Goal: Task Accomplishment & Management: Complete application form

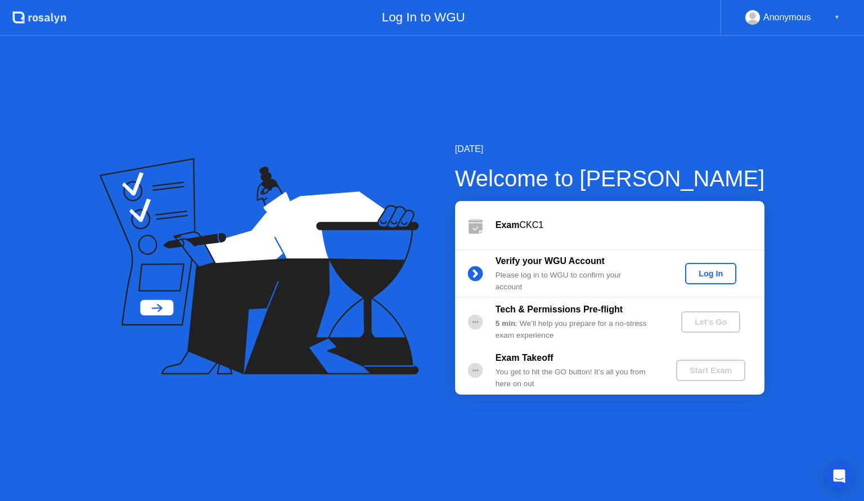
click at [710, 277] on div "Log In" at bounding box center [710, 273] width 42 height 9
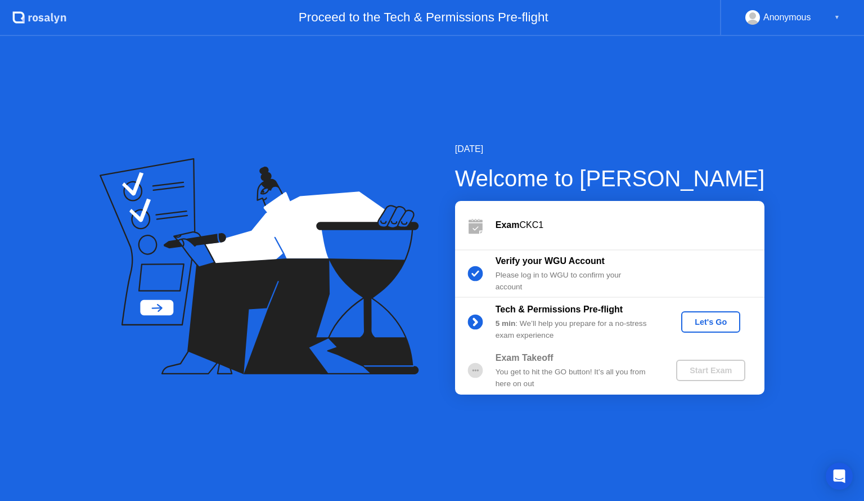
click at [702, 324] on div "Let's Go" at bounding box center [711, 321] width 50 height 9
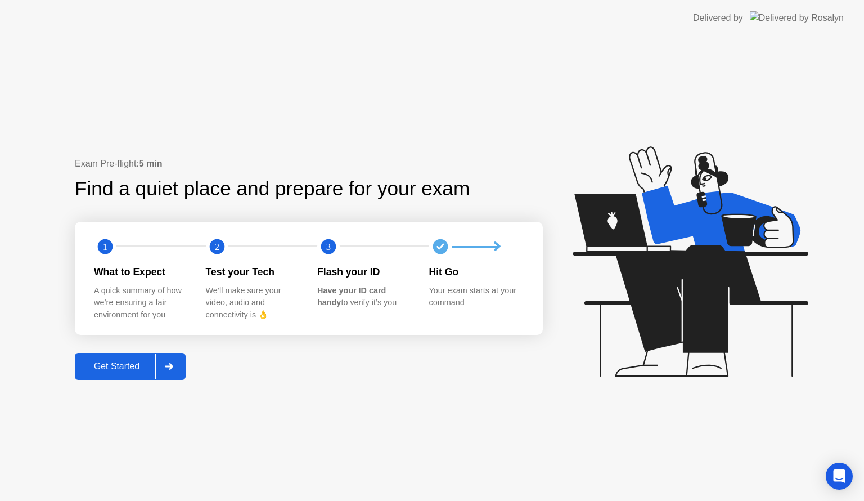
click at [130, 363] on div "Get Started" at bounding box center [116, 366] width 77 height 10
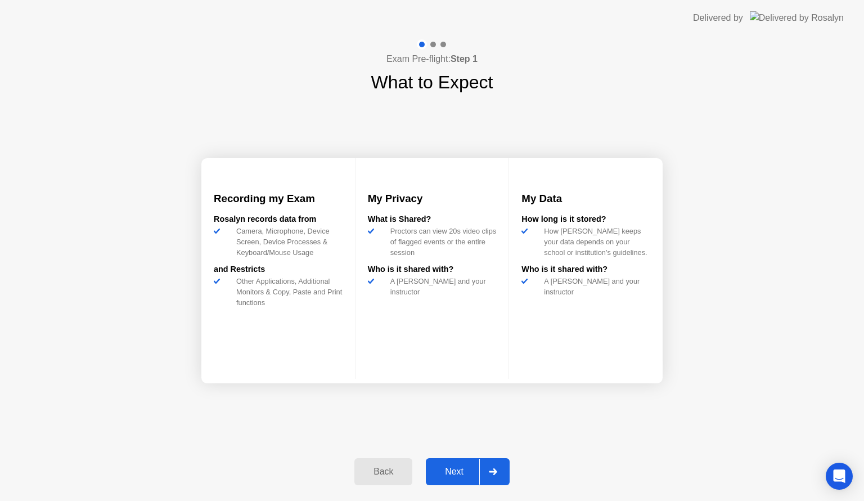
click at [458, 472] on div "Next" at bounding box center [454, 471] width 50 height 10
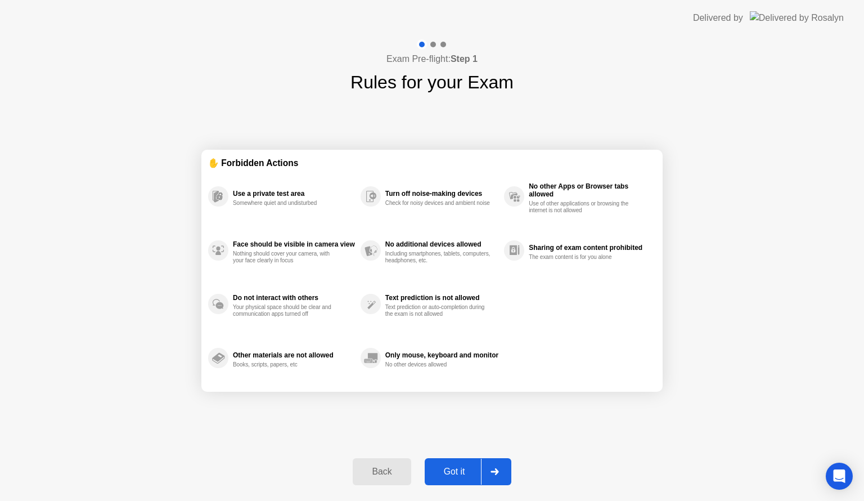
click at [459, 472] on div "Got it" at bounding box center [454, 471] width 53 height 10
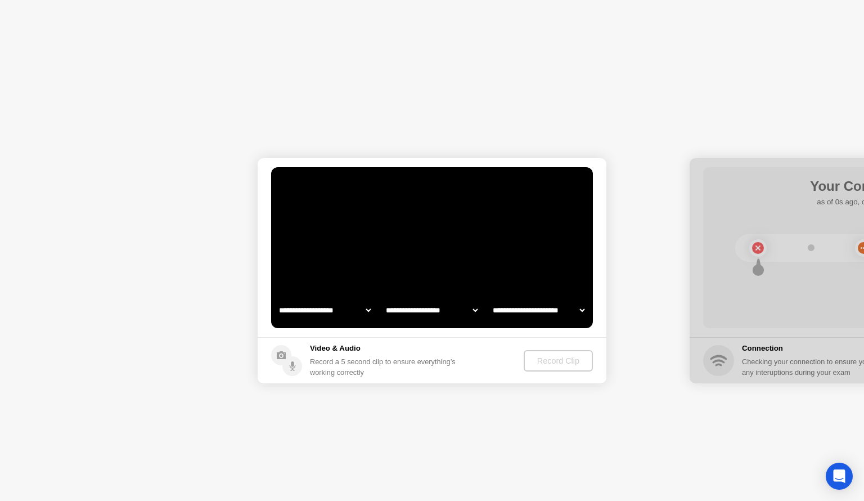
select select "**********"
select select "*******"
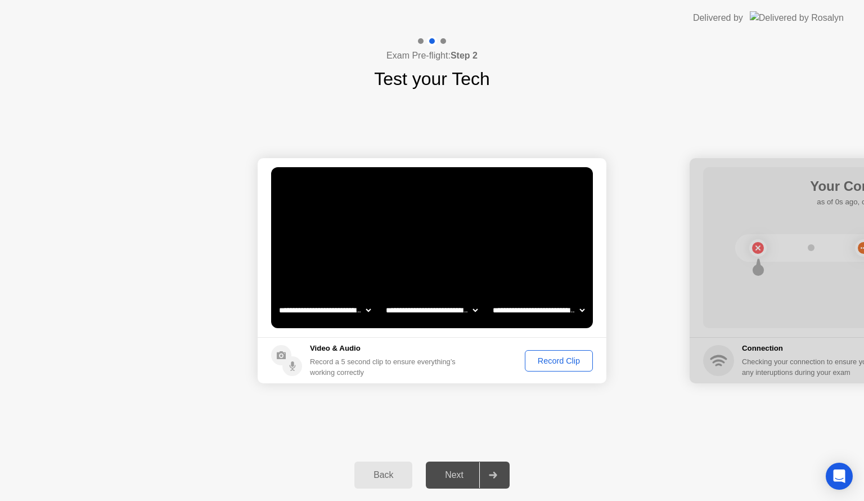
click at [565, 362] on div "Record Clip" at bounding box center [559, 360] width 60 height 9
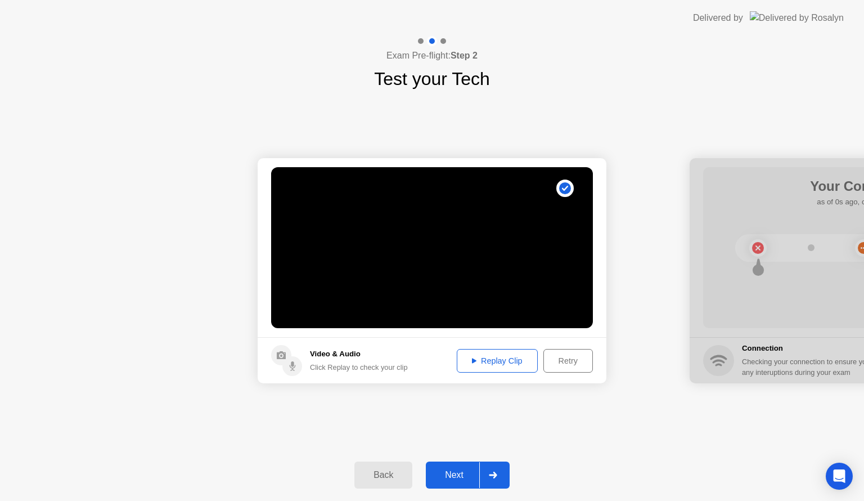
click at [499, 364] on div "Replay Clip" at bounding box center [497, 360] width 73 height 9
click at [465, 479] on div "Next" at bounding box center [454, 475] width 50 height 10
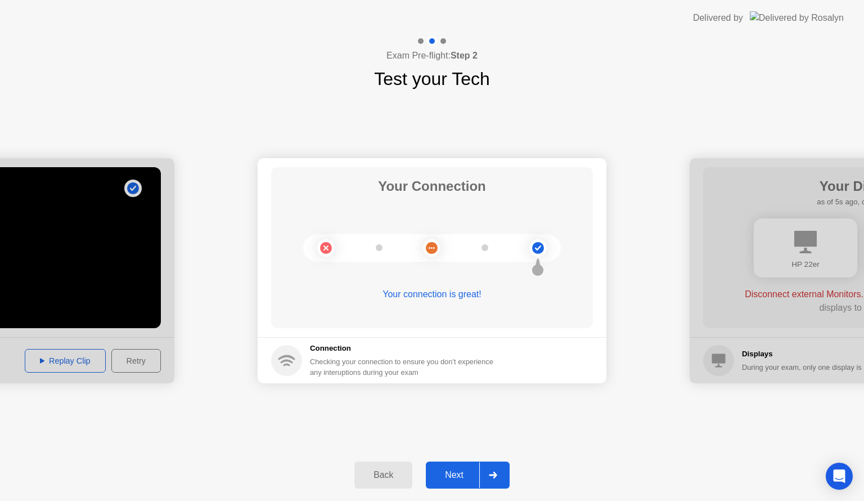
click at [463, 480] on div "Next" at bounding box center [454, 475] width 50 height 10
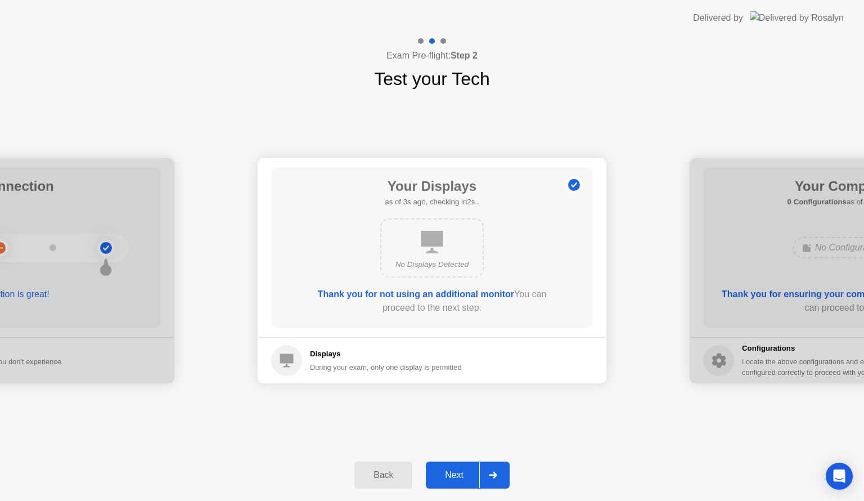
click at [453, 474] on div "Next" at bounding box center [454, 475] width 50 height 10
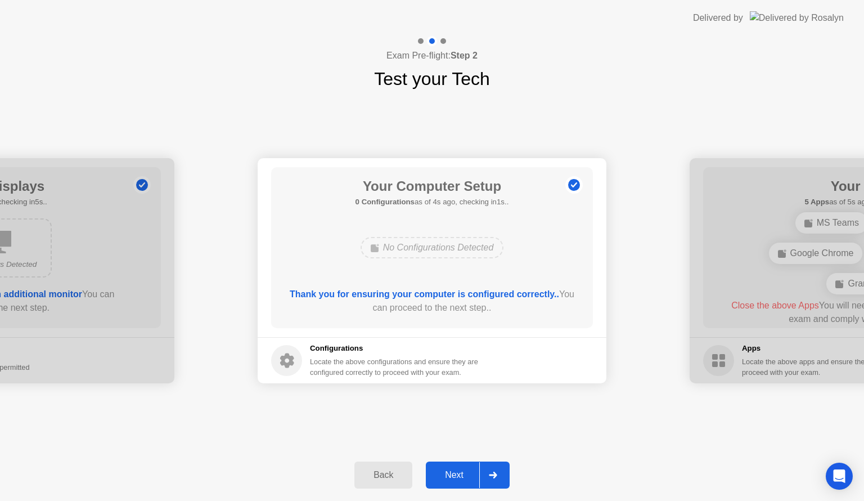
click at [608, 443] on div "**********" at bounding box center [432, 270] width 864 height 357
click at [457, 472] on div "Next" at bounding box center [454, 475] width 50 height 10
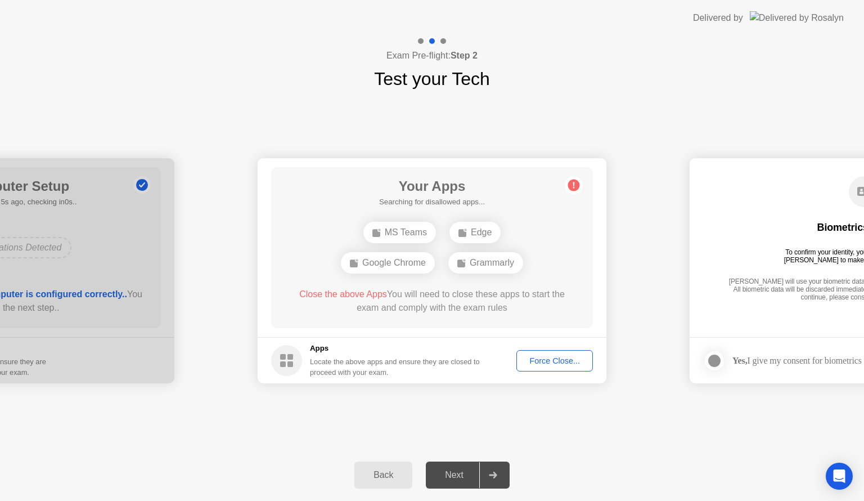
click at [550, 361] on div "Force Close..." at bounding box center [554, 360] width 69 height 9
click at [545, 358] on div "Force Close..." at bounding box center [554, 360] width 69 height 9
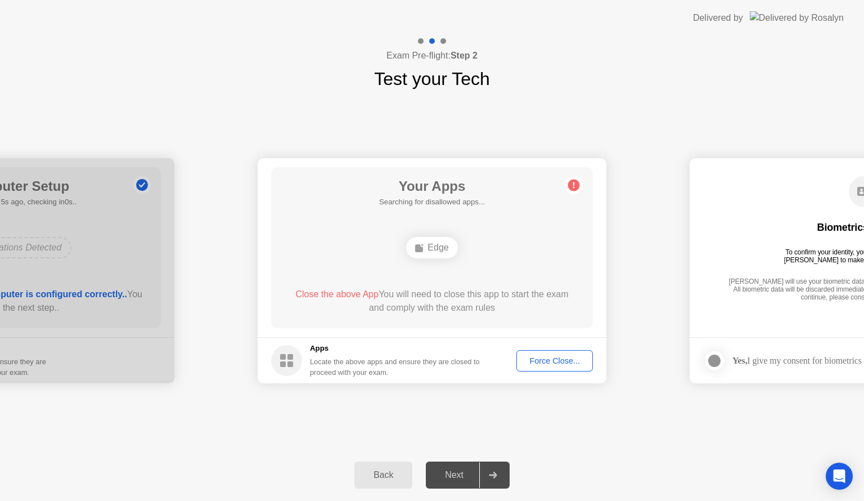
click at [535, 357] on div "Force Close..." at bounding box center [554, 360] width 69 height 9
click at [552, 362] on div "Force Close..." at bounding box center [554, 360] width 69 height 9
click at [575, 188] on circle at bounding box center [574, 185] width 12 height 12
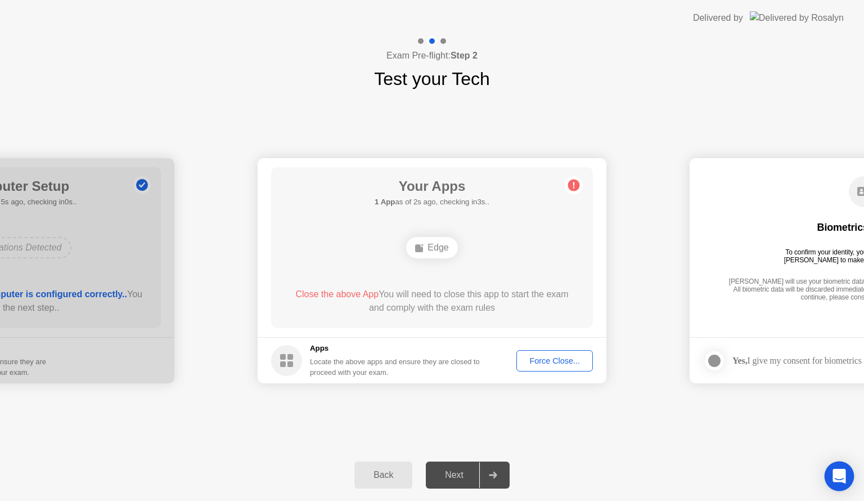
click at [833, 475] on icon "Open Intercom Messenger" at bounding box center [839, 475] width 15 height 15
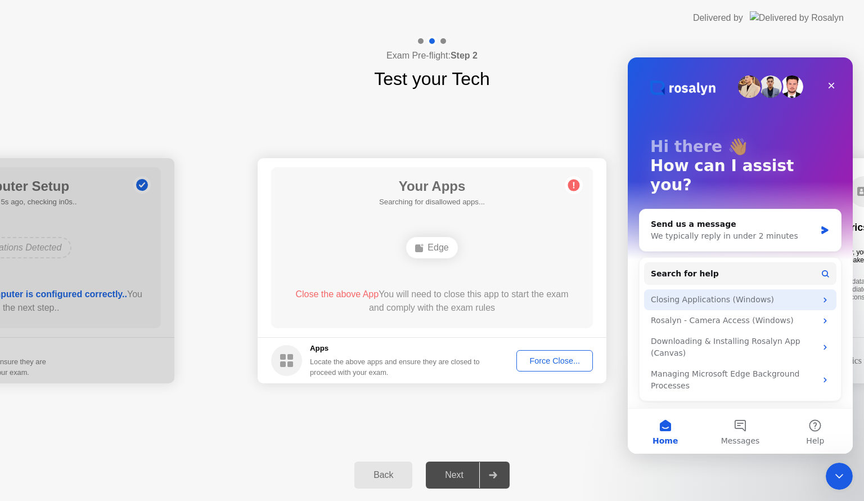
click at [746, 294] on div "Closing Applications (Windows)" at bounding box center [733, 300] width 165 height 12
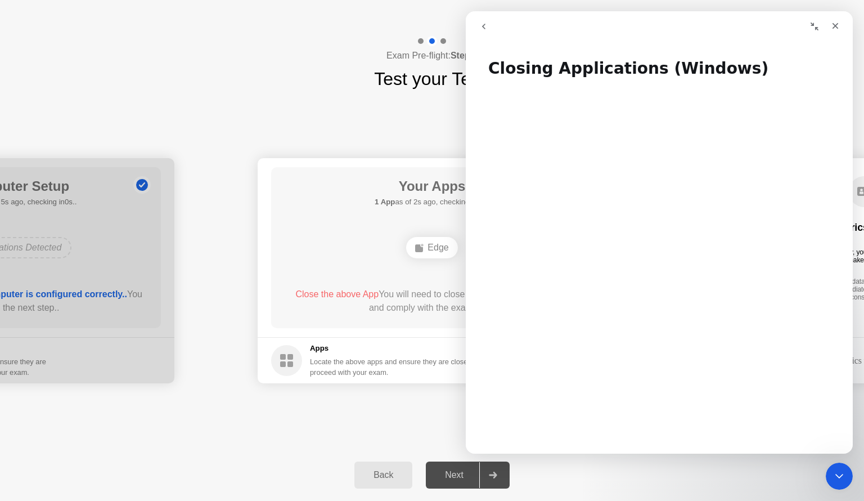
click at [398, 277] on div "Your Apps 1 App as of 2s ago, checking in3s.. Edge Close the above App You will…" at bounding box center [432, 247] width 322 height 161
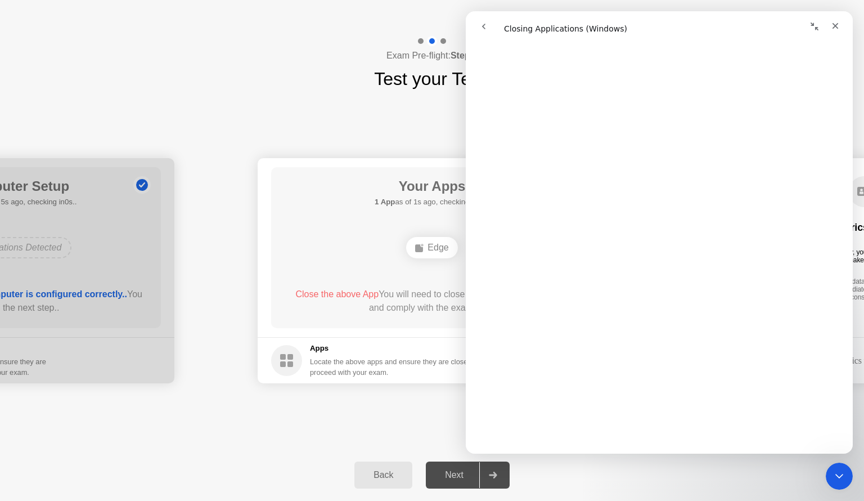
scroll to position [787, 0]
click at [407, 411] on div "**********" at bounding box center [432, 270] width 864 height 357
click at [832, 24] on icon "Close" at bounding box center [835, 26] width 6 height 6
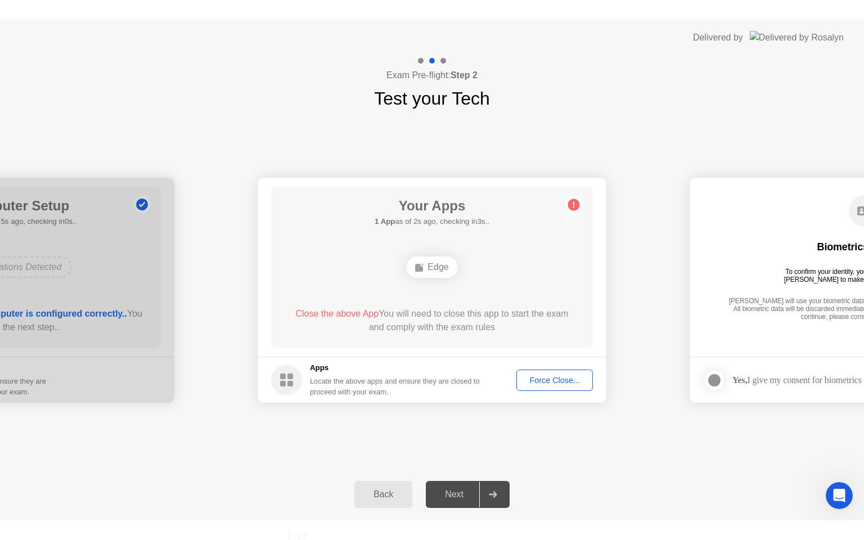
scroll to position [0, 0]
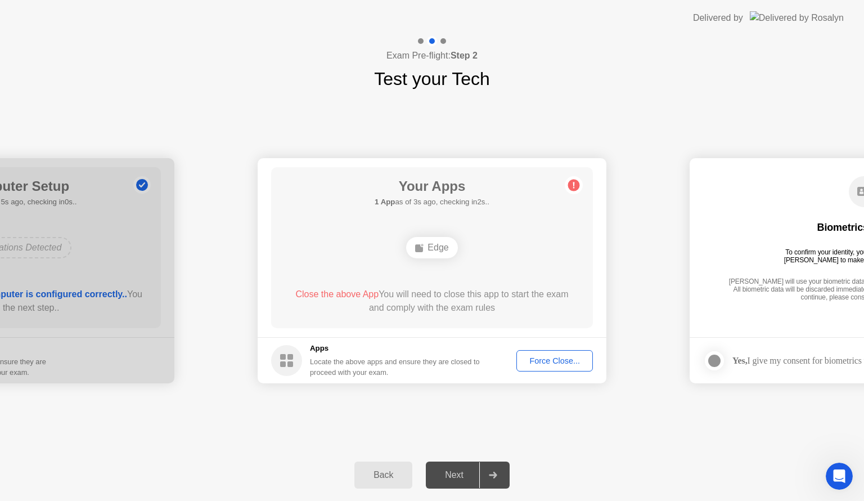
click at [542, 367] on button "Force Close..." at bounding box center [554, 360] width 76 height 21
click at [553, 358] on div "Force Close..." at bounding box center [554, 360] width 69 height 9
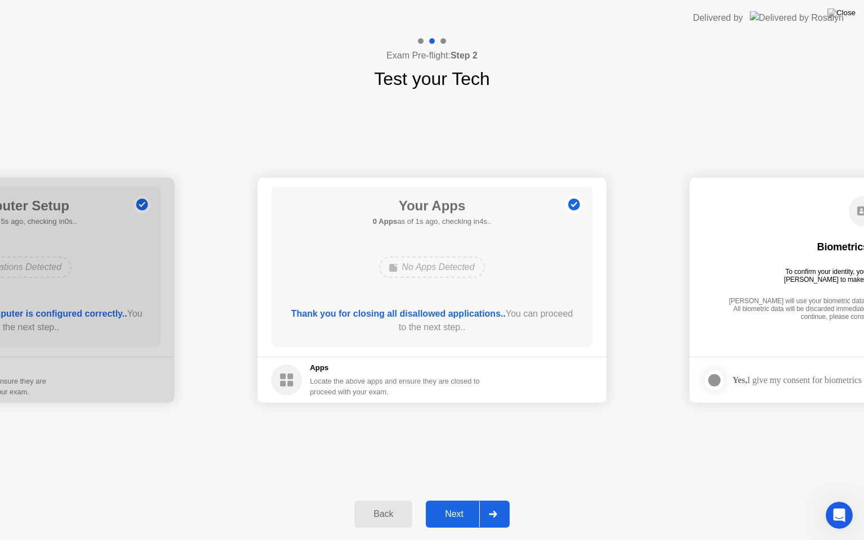
click at [461, 500] on button "Next" at bounding box center [468, 514] width 84 height 27
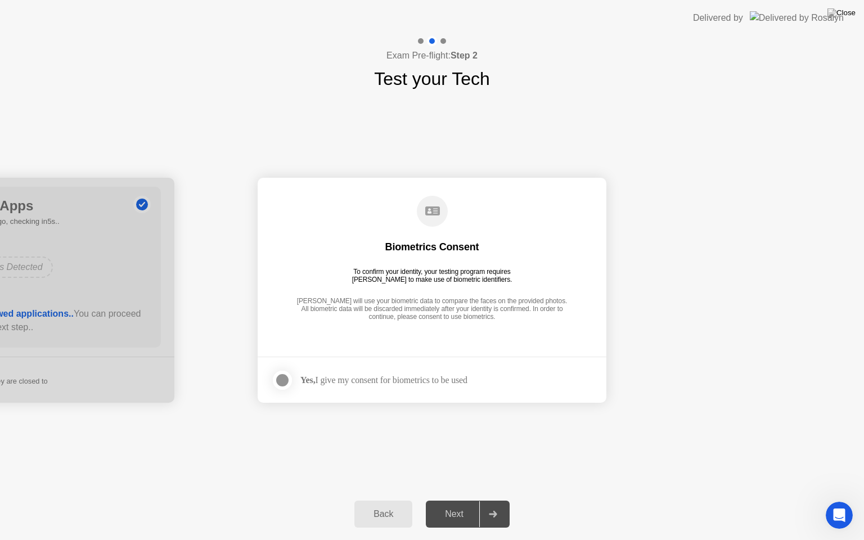
click at [461, 500] on div "Next" at bounding box center [454, 514] width 50 height 10
click at [451, 500] on div "Next" at bounding box center [454, 514] width 50 height 10
click at [285, 380] on div at bounding box center [282, 379] width 13 height 13
click at [458, 500] on button "Next" at bounding box center [468, 514] width 84 height 27
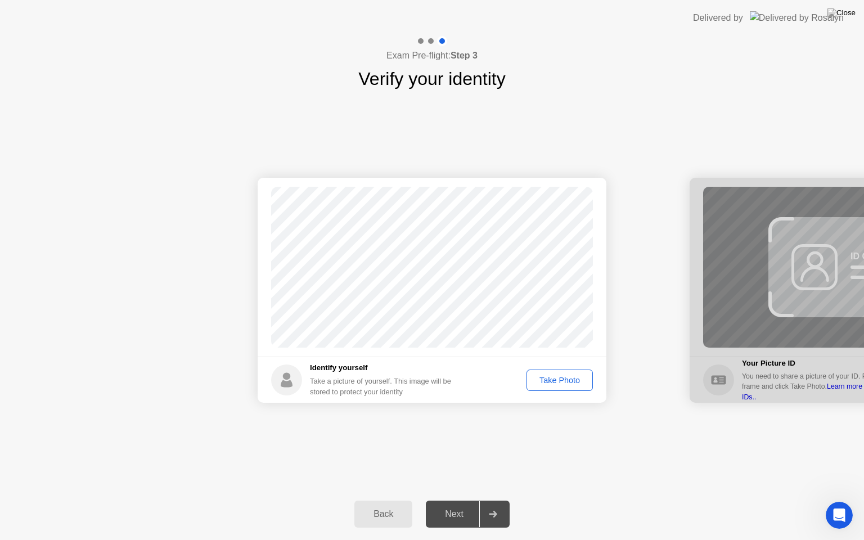
click at [550, 382] on div "Take Photo" at bounding box center [559, 380] width 58 height 9
click at [457, 500] on div "Next" at bounding box center [454, 514] width 50 height 10
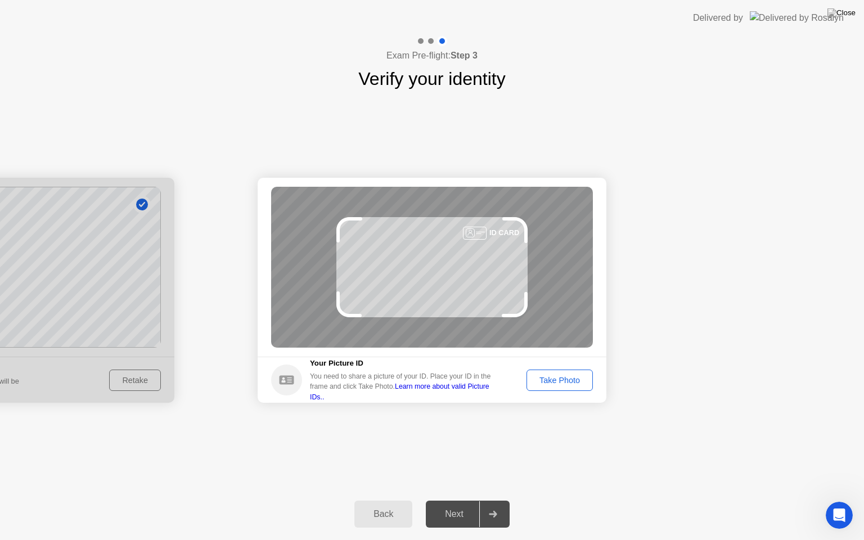
click at [570, 378] on div "Take Photo" at bounding box center [559, 380] width 58 height 9
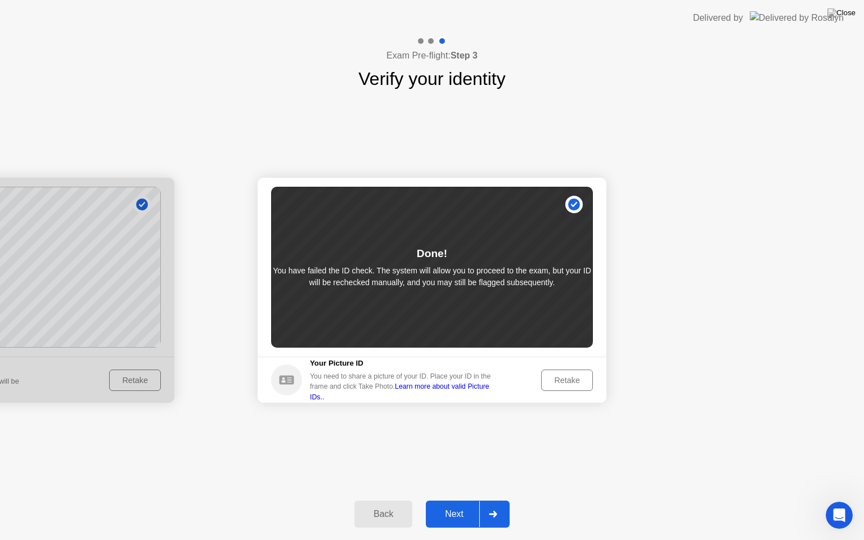
click at [466, 500] on div "Next" at bounding box center [454, 514] width 50 height 10
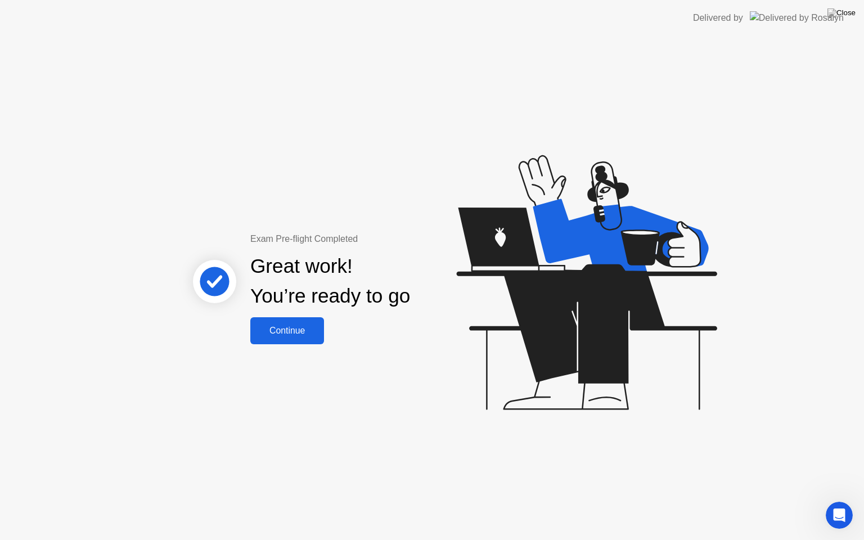
click at [286, 333] on div "Continue" at bounding box center [287, 331] width 67 height 10
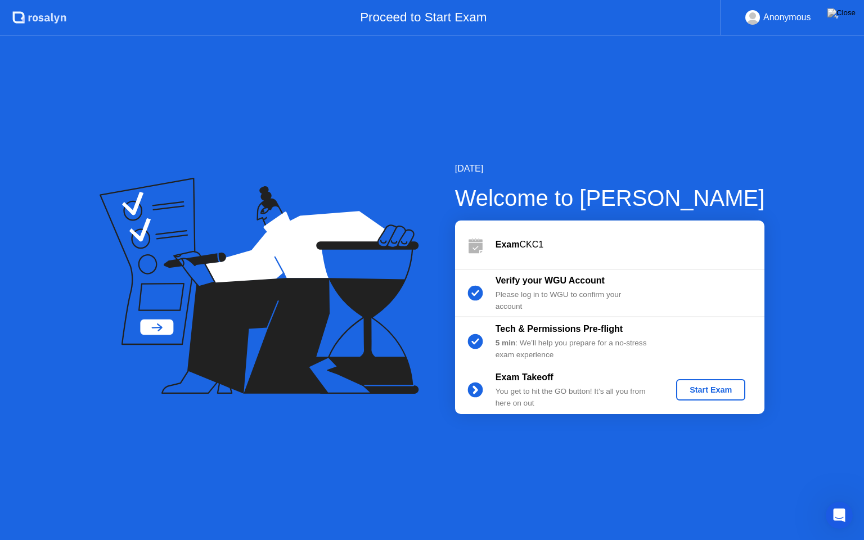
click at [717, 389] on div "Start Exam" at bounding box center [710, 389] width 60 height 9
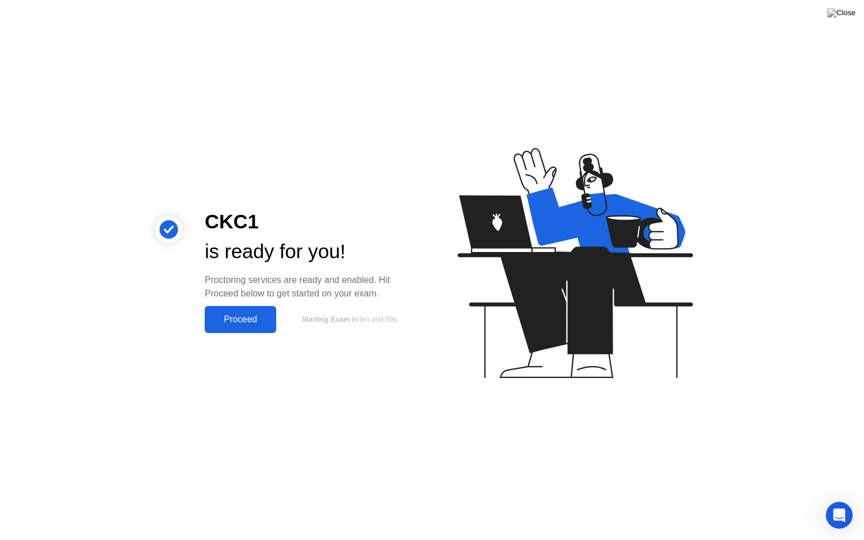
click at [235, 314] on div "Proceed" at bounding box center [240, 319] width 65 height 10
